Goal: Book appointment/travel/reservation

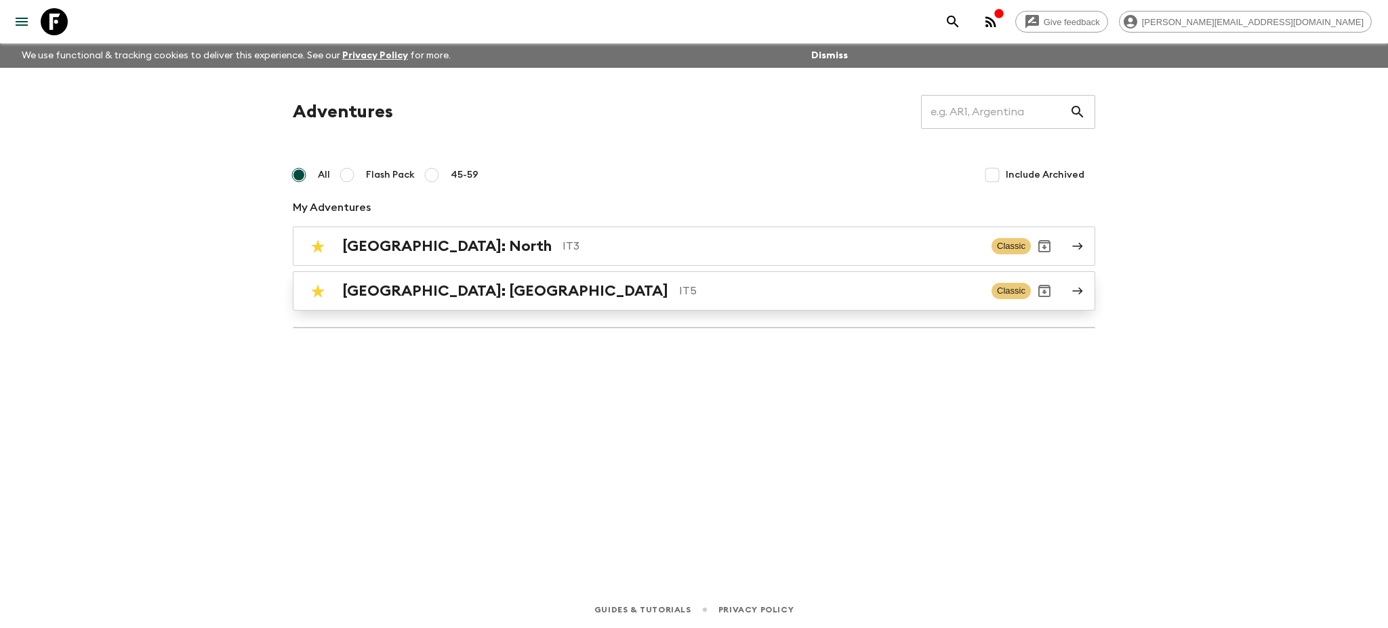
click at [403, 304] on link "[GEOGRAPHIC_DATA]: [GEOGRAPHIC_DATA] IT5 Classic" at bounding box center [694, 290] width 803 height 39
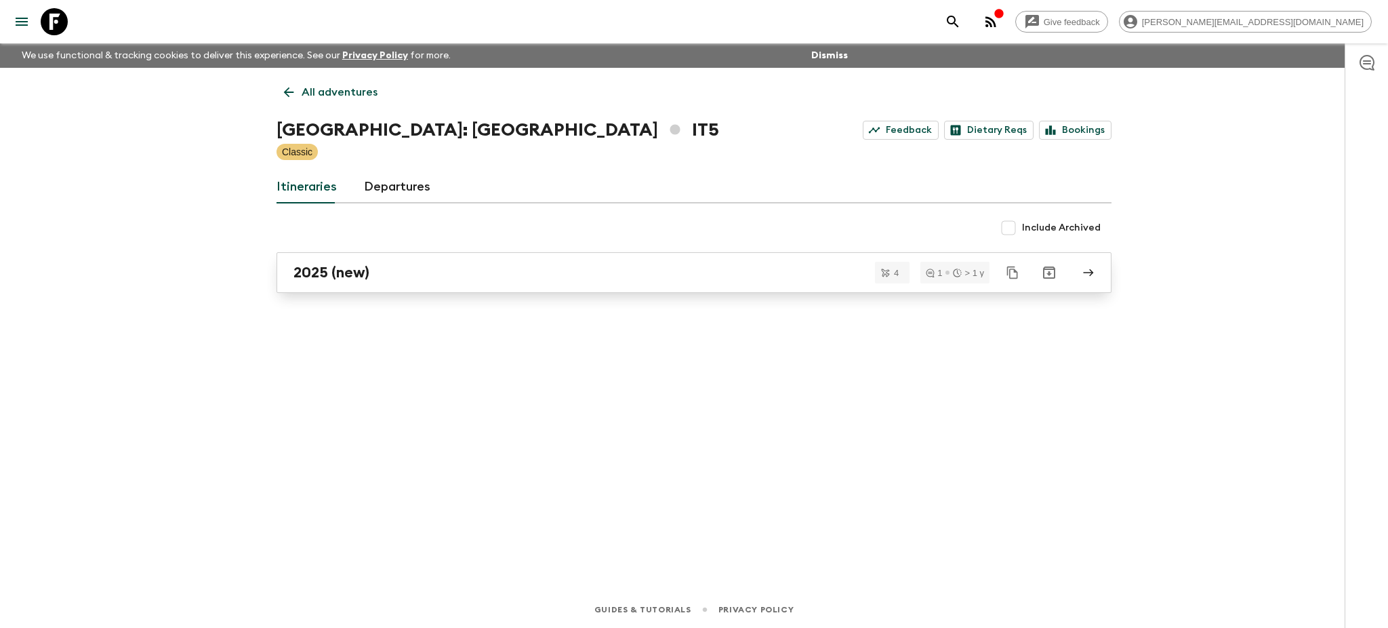
click at [478, 278] on div "2025 (new)" at bounding box center [681, 273] width 775 height 18
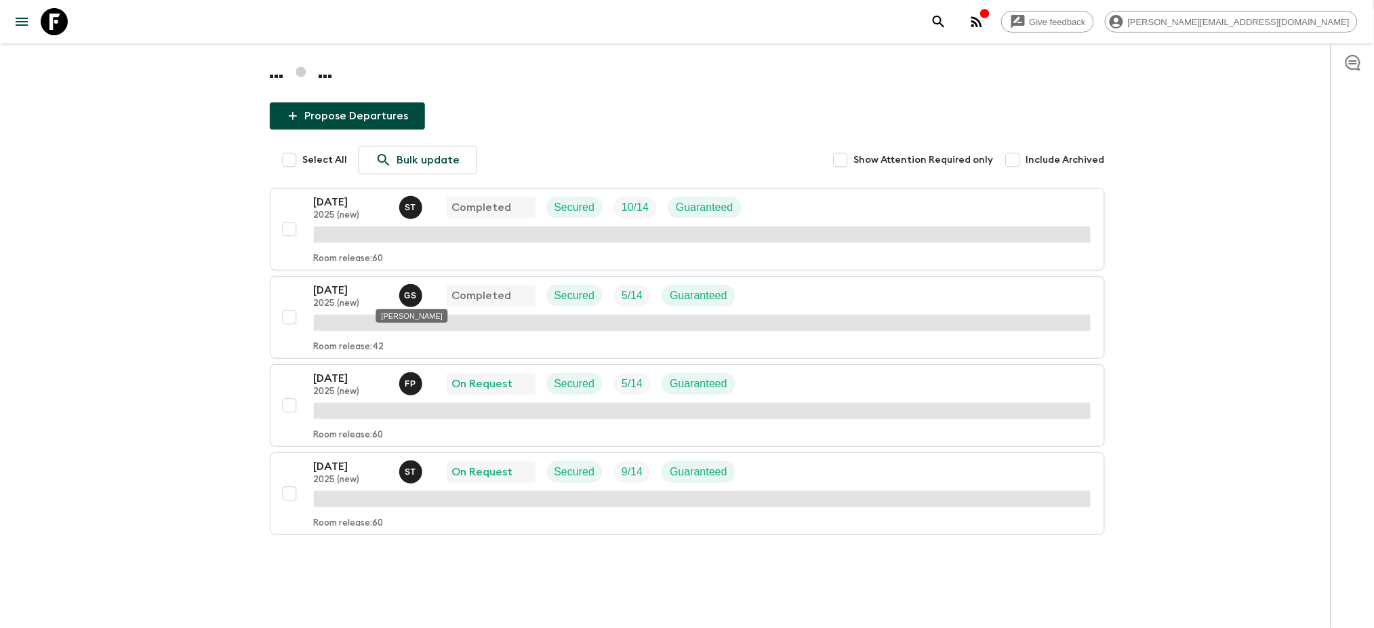
scroll to position [88, 0]
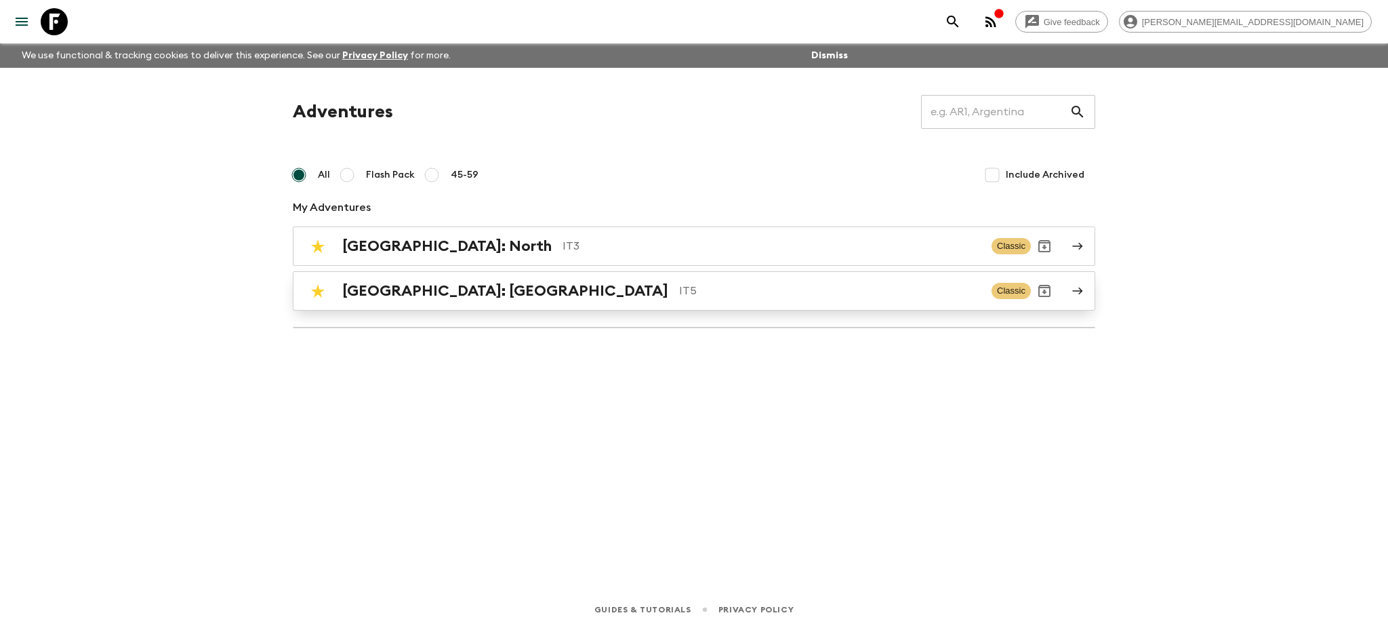
click at [543, 281] on div "[GEOGRAPHIC_DATA]: [GEOGRAPHIC_DATA] IT5 Classic" at bounding box center [667, 290] width 727 height 27
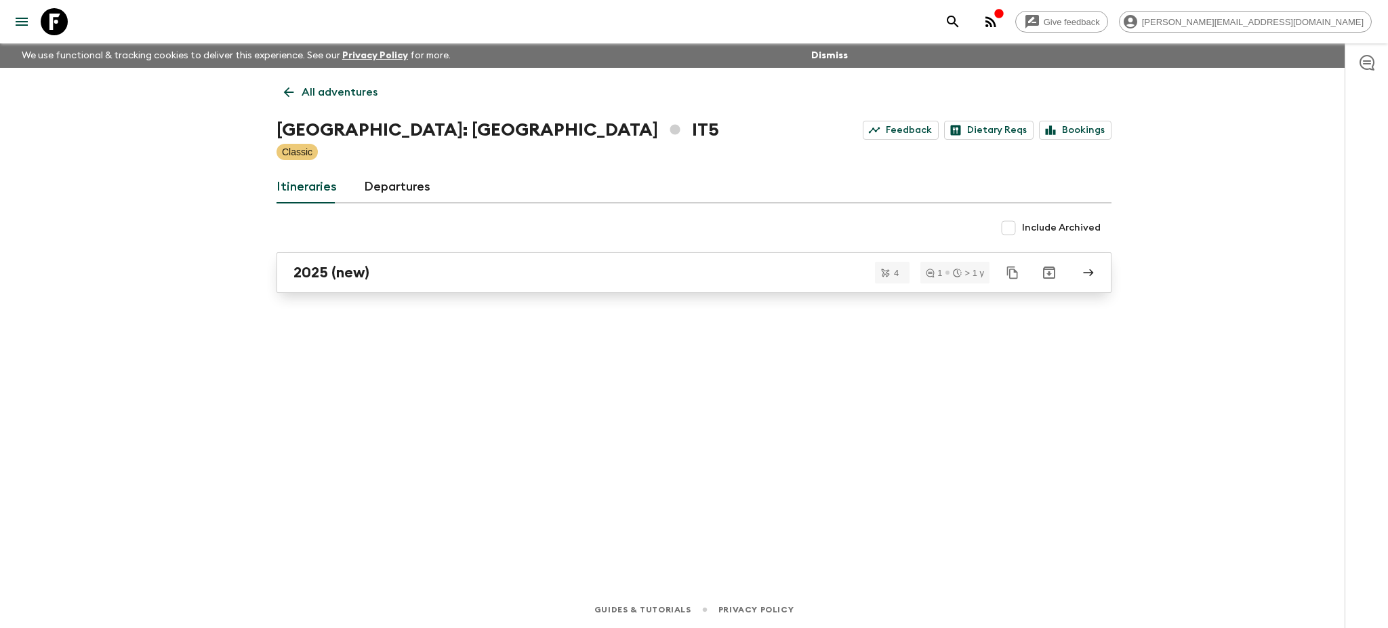
click at [418, 266] on div "2025 (new)" at bounding box center [681, 273] width 775 height 18
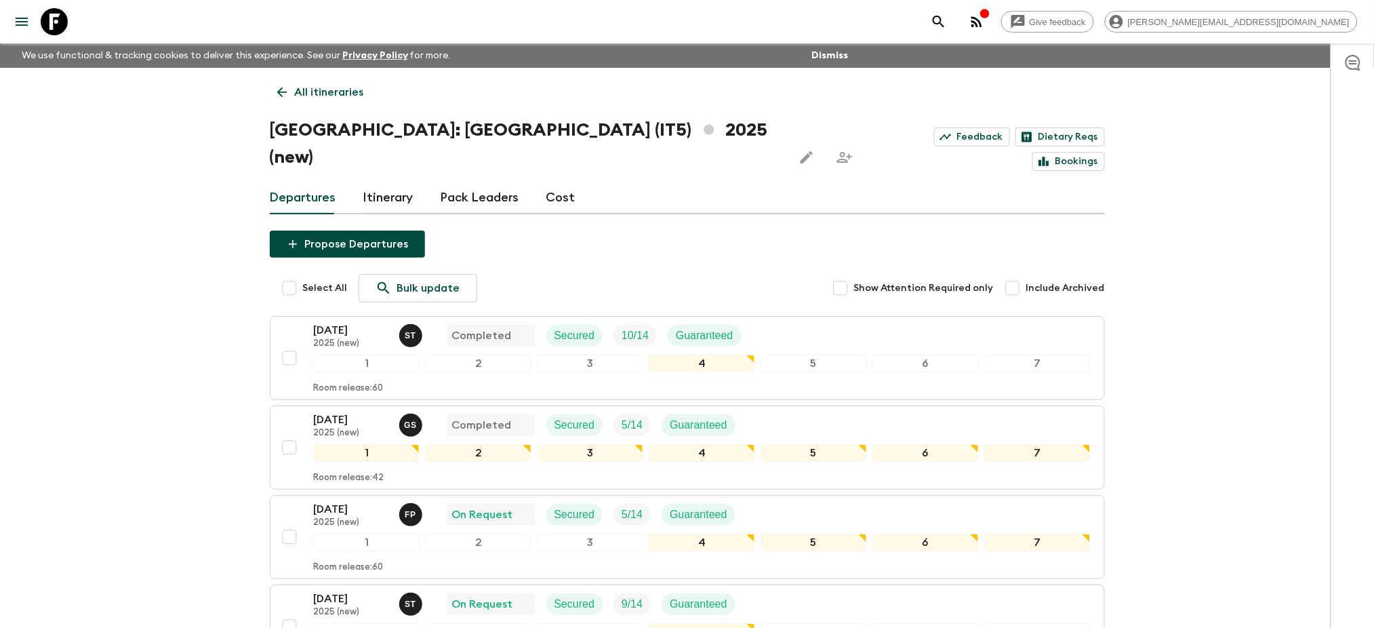
click at [460, 182] on link "Pack Leaders" at bounding box center [480, 198] width 79 height 33
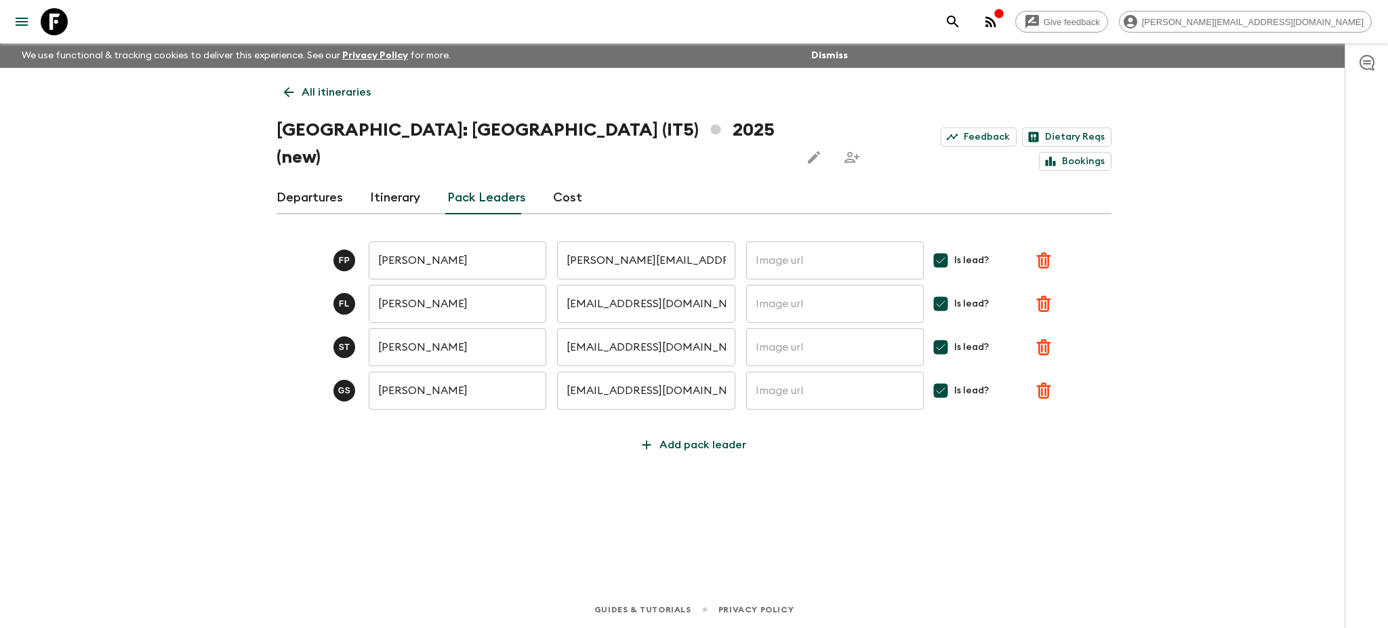
click at [413, 241] on input "[PERSON_NAME]" at bounding box center [458, 260] width 178 height 38
click at [308, 182] on link "Departures" at bounding box center [310, 198] width 66 height 33
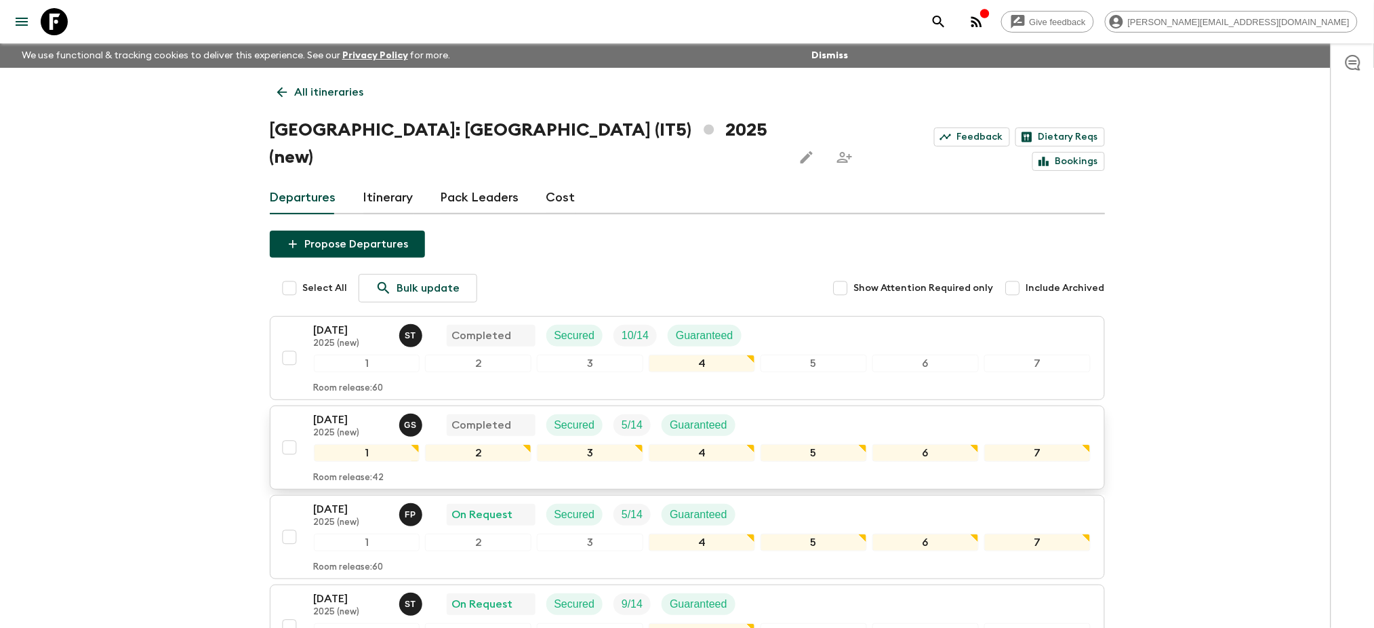
scroll to position [137, 0]
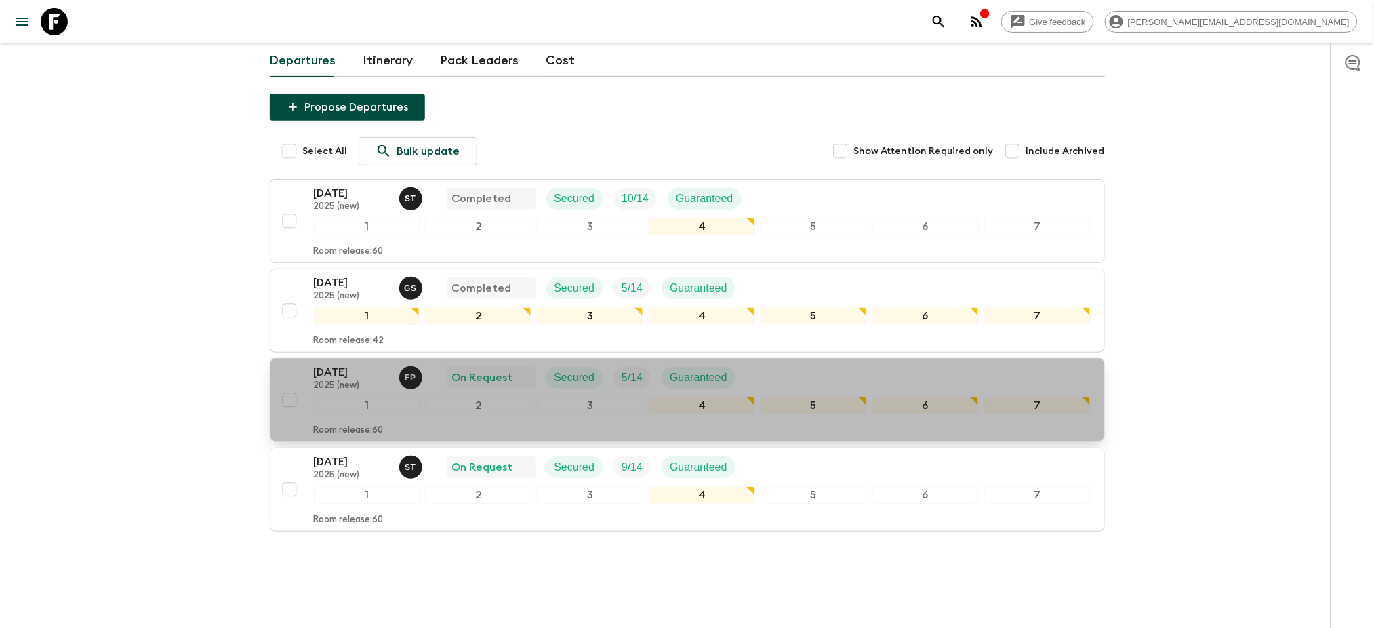
click at [367, 380] on p "2025 (new)" at bounding box center [351, 385] width 75 height 11
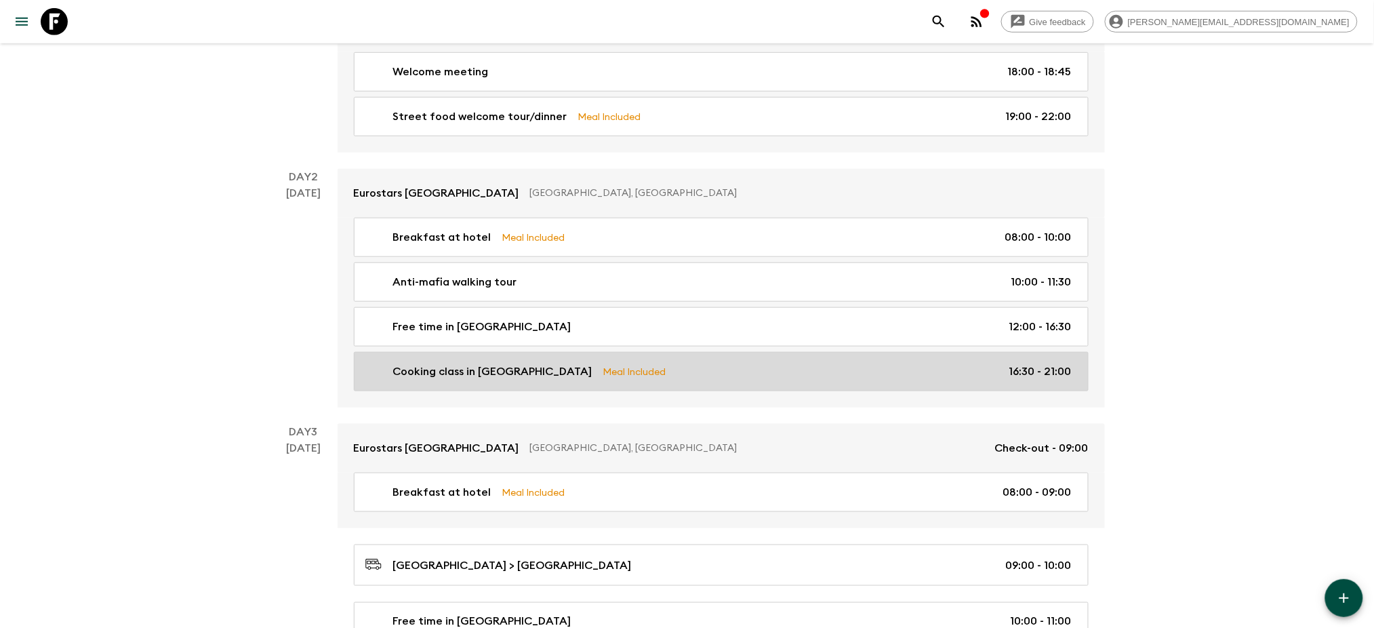
scroll to position [613, 0]
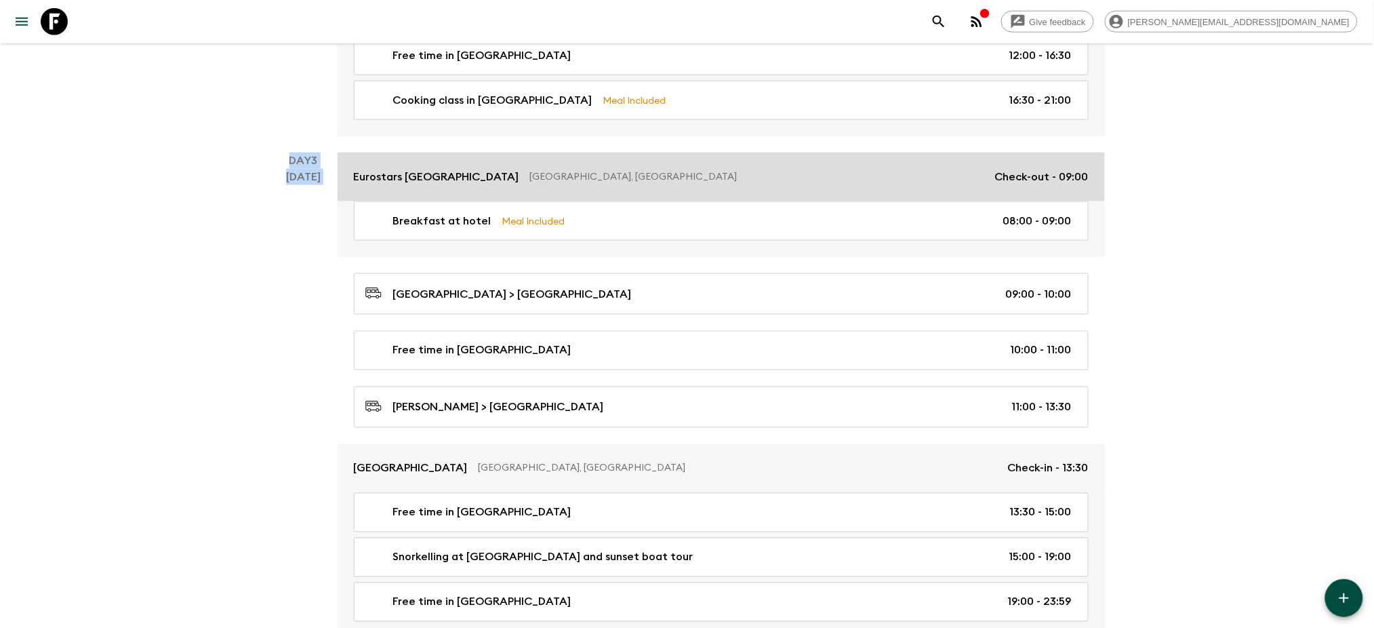
drag, startPoint x: 289, startPoint y: 168, endPoint x: 546, endPoint y: 177, distance: 256.4
click at [546, 177] on div "Day 3 [DATE] Eurostars [GEOGRAPHIC_DATA] [GEOGRAPHIC_DATA], [GEOGRAPHIC_DATA] C…" at bounding box center [687, 395] width 835 height 485
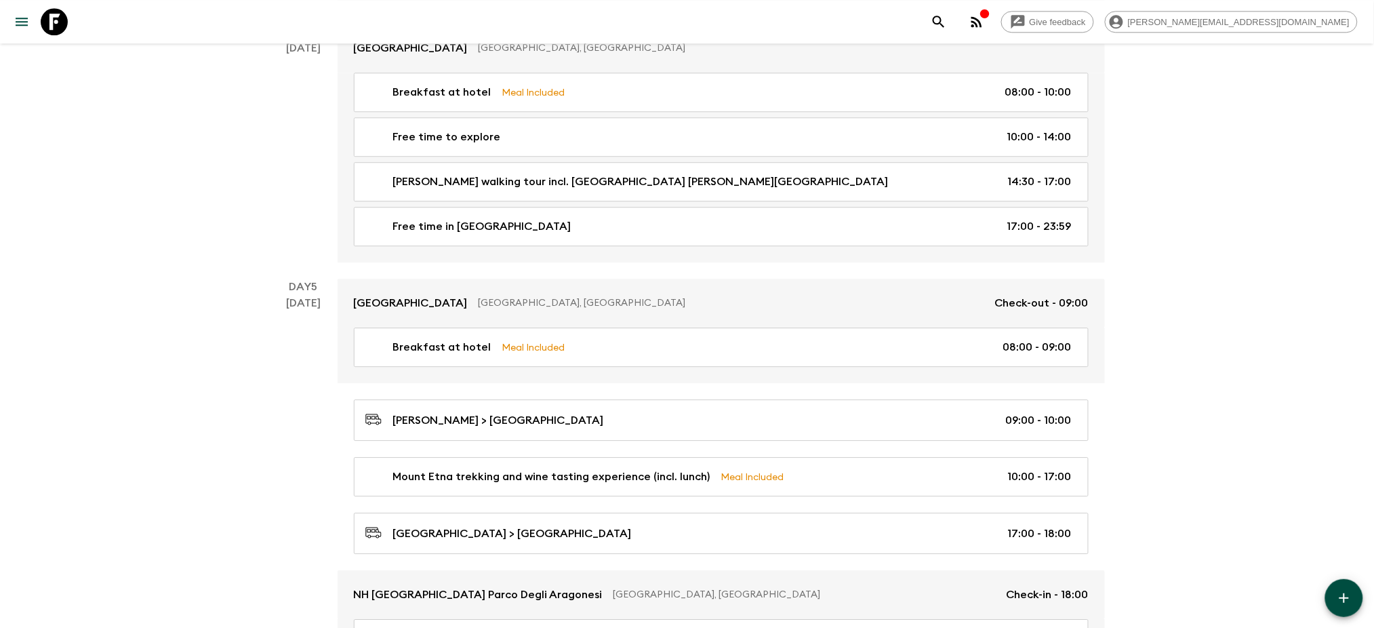
scroll to position [1246, 0]
